Goal: Task Accomplishment & Management: Use online tool/utility

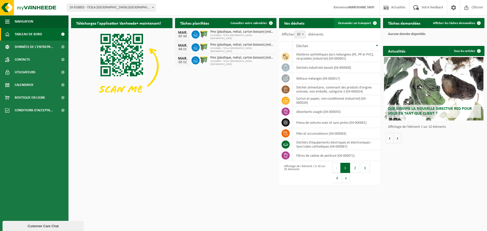
click at [357, 22] on span "Demander un transport" at bounding box center [354, 23] width 33 height 3
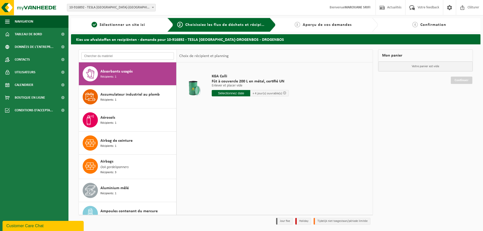
click at [126, 57] on input "text" at bounding box center [127, 56] width 93 height 8
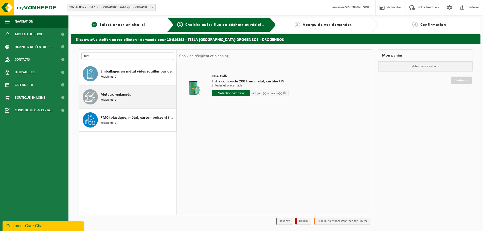
type input "mét"
click at [122, 99] on div "Métaux mélangés Récipients: 1" at bounding box center [137, 96] width 75 height 15
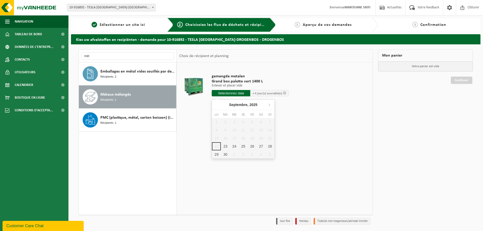
click at [241, 94] on input "text" at bounding box center [231, 93] width 39 height 6
click at [226, 145] on div "23" at bounding box center [225, 146] width 9 height 8
type input "à partir de 2025-09-23"
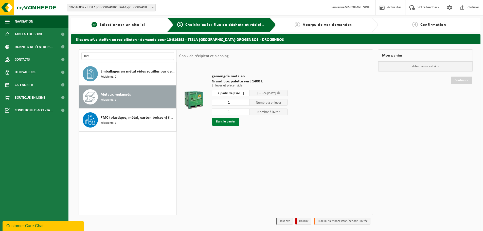
click at [236, 120] on button "Dans le panier" at bounding box center [225, 122] width 27 height 8
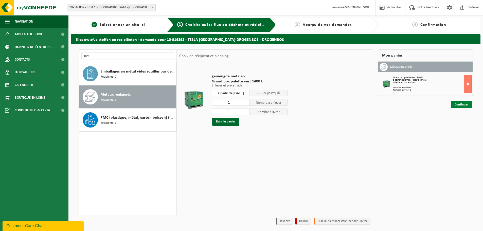
click at [458, 105] on link "Continuer" at bounding box center [462, 104] width 22 height 7
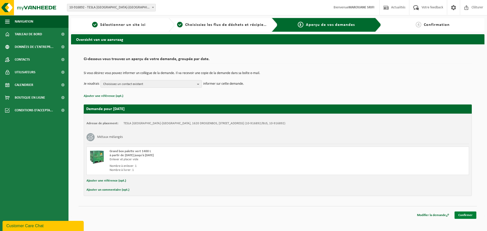
click at [460, 216] on link "Confirmer" at bounding box center [466, 215] width 22 height 7
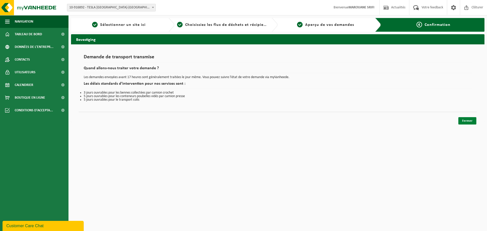
drag, startPoint x: 465, startPoint y: 126, endPoint x: 466, endPoint y: 120, distance: 5.8
click at [466, 124] on div "Navigation Actualités Votre feedback Clôturer Tableau de bord Données de l'entr…" at bounding box center [243, 63] width 487 height 127
click at [466, 119] on link "Fermer" at bounding box center [467, 120] width 18 height 7
